Goal: Information Seeking & Learning: Find specific fact

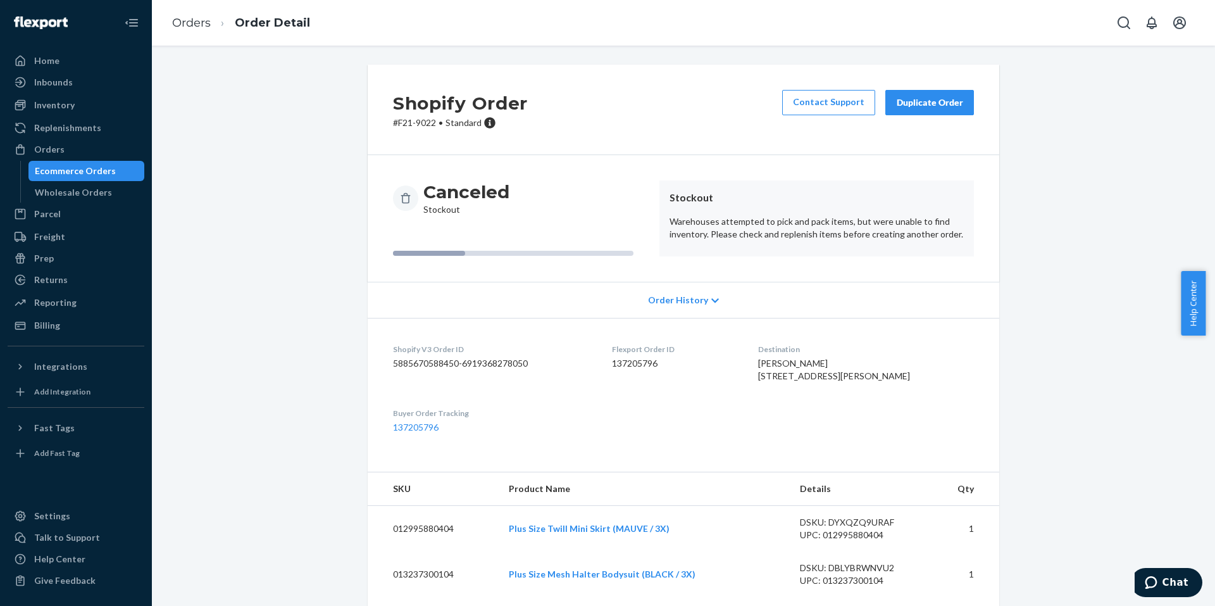
click at [414, 127] on p "# F21-9022 • Standard" at bounding box center [460, 122] width 135 height 13
click at [411, 126] on p "# F21-9022 • Standard" at bounding box center [460, 122] width 135 height 13
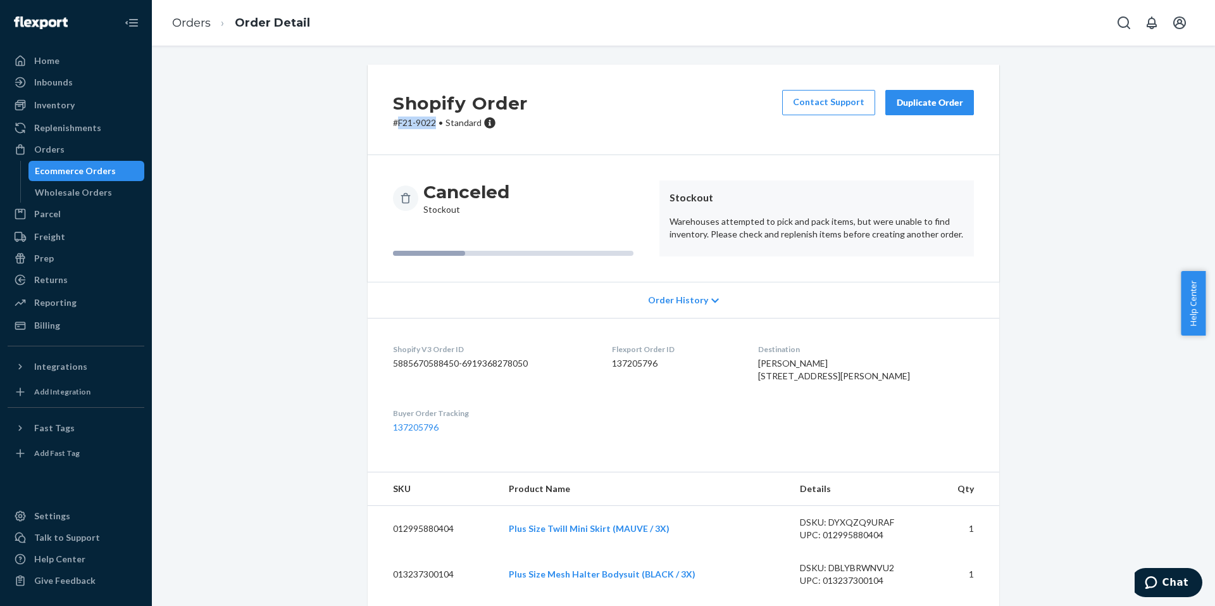
drag, startPoint x: 433, startPoint y: 122, endPoint x: 394, endPoint y: 124, distance: 39.3
click at [394, 124] on p "# F21-9022 • Standard" at bounding box center [460, 122] width 135 height 13
copy p "F21-9022"
